Goal: Information Seeking & Learning: Find specific fact

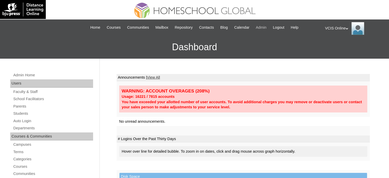
click at [259, 27] on span "Admin" at bounding box center [261, 28] width 11 height 6
click at [21, 104] on link "Parents" at bounding box center [53, 106] width 80 height 6
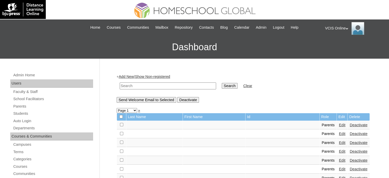
click at [177, 85] on input "text" at bounding box center [168, 85] width 97 height 7
paste input "VCIS014-5C-PA2025"
type input "VCIS014-5C-PA2025"
click at [222, 86] on input "Search" at bounding box center [230, 86] width 16 height 6
click at [219, 81] on td "Search" at bounding box center [229, 86] width 21 height 12
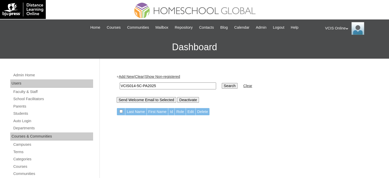
click at [168, 89] on td "VCIS014-5C-PA2025" at bounding box center [168, 86] width 102 height 12
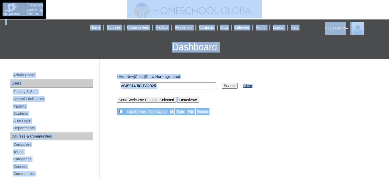
click at [171, 85] on input "VCIS014-5C-PA2025" at bounding box center [168, 85] width 97 height 7
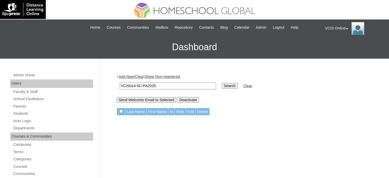
click at [222, 86] on input "Search" at bounding box center [230, 86] width 16 height 6
click at [24, 107] on link "Parents" at bounding box center [53, 106] width 80 height 6
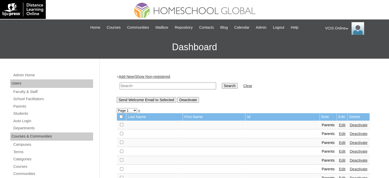
drag, startPoint x: 0, startPoint y: 0, endPoint x: 156, endPoint y: 85, distance: 177.9
click at [156, 85] on input "text" at bounding box center [168, 85] width 97 height 7
paste input "VCIS014-5C-PA2025"
type input "VCIS014-5C-PA2025"
click at [222, 83] on input "Search" at bounding box center [230, 86] width 16 height 6
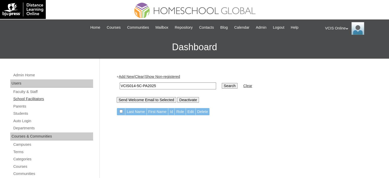
click at [34, 97] on link "School Facilitators" at bounding box center [53, 99] width 80 height 6
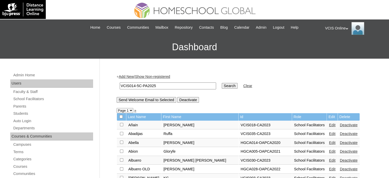
type input "VCIS014-5C-PA2025"
click at [222, 84] on input "Search" at bounding box center [230, 86] width 16 height 6
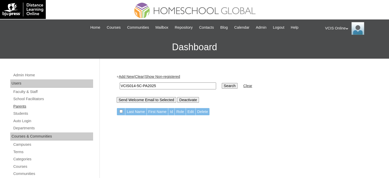
click at [18, 105] on link "Parents" at bounding box center [53, 106] width 80 height 6
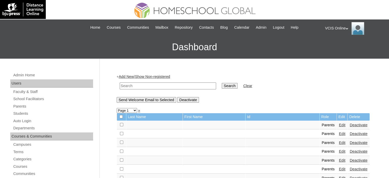
click at [174, 89] on td at bounding box center [168, 86] width 102 height 12
drag, startPoint x: 174, startPoint y: 87, endPoint x: 179, endPoint y: 86, distance: 5.2
click at [174, 87] on input "text" at bounding box center [168, 85] width 97 height 7
paste input "VCIS014-5C-PA2025"
type input "VCIS014-5C-PA2025"
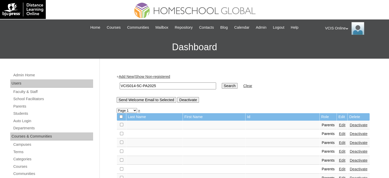
click at [222, 84] on input "Search" at bounding box center [230, 86] width 16 height 6
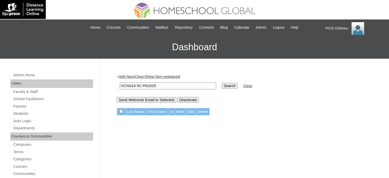
click at [185, 85] on input "VCIS014-5C-PA2025" at bounding box center [168, 85] width 97 height 7
click at [171, 78] on link "Show Non-registered" at bounding box center [162, 77] width 35 height 4
click at [170, 84] on input "VCIS014-5C-PA2025" at bounding box center [168, 85] width 97 height 7
paste input "grovero"
type input "grovero2025"
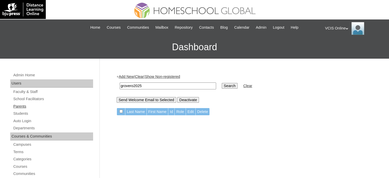
click at [19, 105] on link "Parents" at bounding box center [53, 106] width 80 height 6
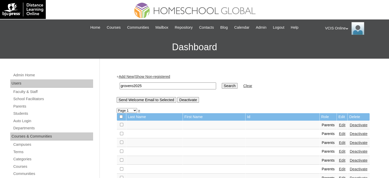
type input "grovero2025"
click at [222, 84] on input "Search" at bounding box center [230, 86] width 16 height 6
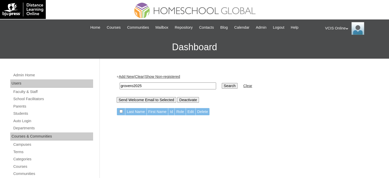
click at [176, 87] on input "grovero2025" at bounding box center [168, 85] width 97 height 7
paste input "[PERSON_NAME]"
type input "Grecelle Rovero"
click at [222, 88] on input "Search" at bounding box center [230, 86] width 16 height 6
click at [222, 86] on input "Search" at bounding box center [230, 86] width 16 height 6
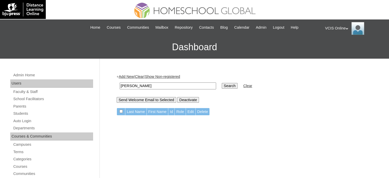
click at [176, 83] on input "[PERSON_NAME]" at bounding box center [168, 85] width 97 height 7
type input "g"
type input "rovero"
click at [222, 83] on input "Search" at bounding box center [230, 86] width 16 height 6
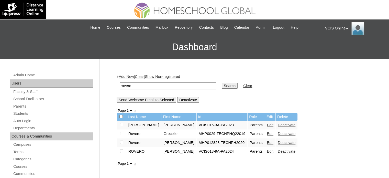
click at [154, 85] on input "rovero" at bounding box center [168, 85] width 97 height 7
paste input "VCIS016-5C-SA2025"
type input "VCIS016-5C-SA2025"
click at [222, 87] on input "Search" at bounding box center [230, 86] width 16 height 6
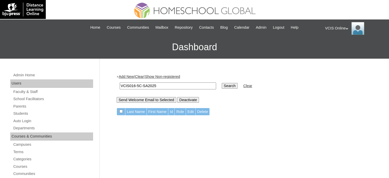
drag, startPoint x: 149, startPoint y: 86, endPoint x: 153, endPoint y: 83, distance: 4.4
click at [149, 86] on input "VCIS016-5C-SA2025" at bounding box center [168, 85] width 97 height 7
paste input "5-5C-P"
type input "VCIS015-5C-PA2025"
click at [222, 84] on input "Search" at bounding box center [230, 86] width 16 height 6
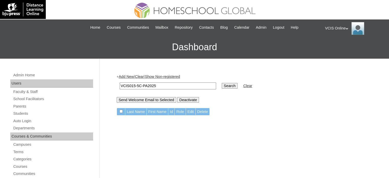
click at [174, 77] on link "Show Non-registered" at bounding box center [162, 77] width 35 height 4
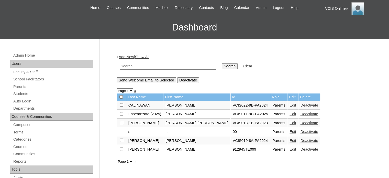
scroll to position [60, 0]
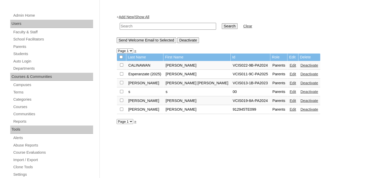
click at [129, 122] on select "Page 1" at bounding box center [125, 121] width 17 height 5
click at [151, 136] on div "+ Add New | Show All Search Clear Send Welcome Email to Selected Deactivate Pag…" at bounding box center [242, 180] width 256 height 343
click at [20, 49] on div "Admin Home Users Faculty & Staff School Facilitators Parents Students Auto Logi…" at bounding box center [52, 177] width 89 height 331
click at [20, 45] on link "Parents" at bounding box center [53, 47] width 80 height 6
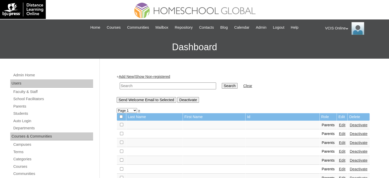
click at [137, 86] on input "text" at bounding box center [168, 85] width 97 height 7
paste input "VCIS015-5C-PA2025"
type input "VCIS015-5C-PA2025"
click at [222, 87] on input "Search" at bounding box center [230, 86] width 16 height 6
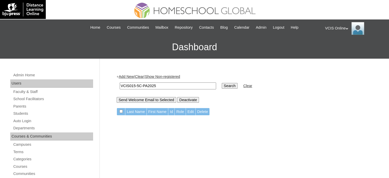
click at [154, 87] on input "VCIS015-5C-PA2025" at bounding box center [168, 85] width 97 height 7
type input "grecelle"
click at [222, 83] on input "Search" at bounding box center [230, 86] width 16 height 6
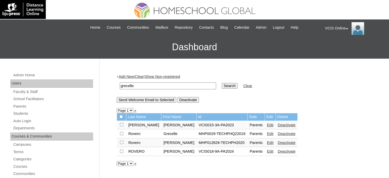
click at [347, 27] on div "VCIS Online My Profile My Settings Logout" at bounding box center [354, 28] width 59 height 13
click at [336, 47] on span "Logout" at bounding box center [335, 48] width 10 height 4
